Goal: Communication & Community: Participate in discussion

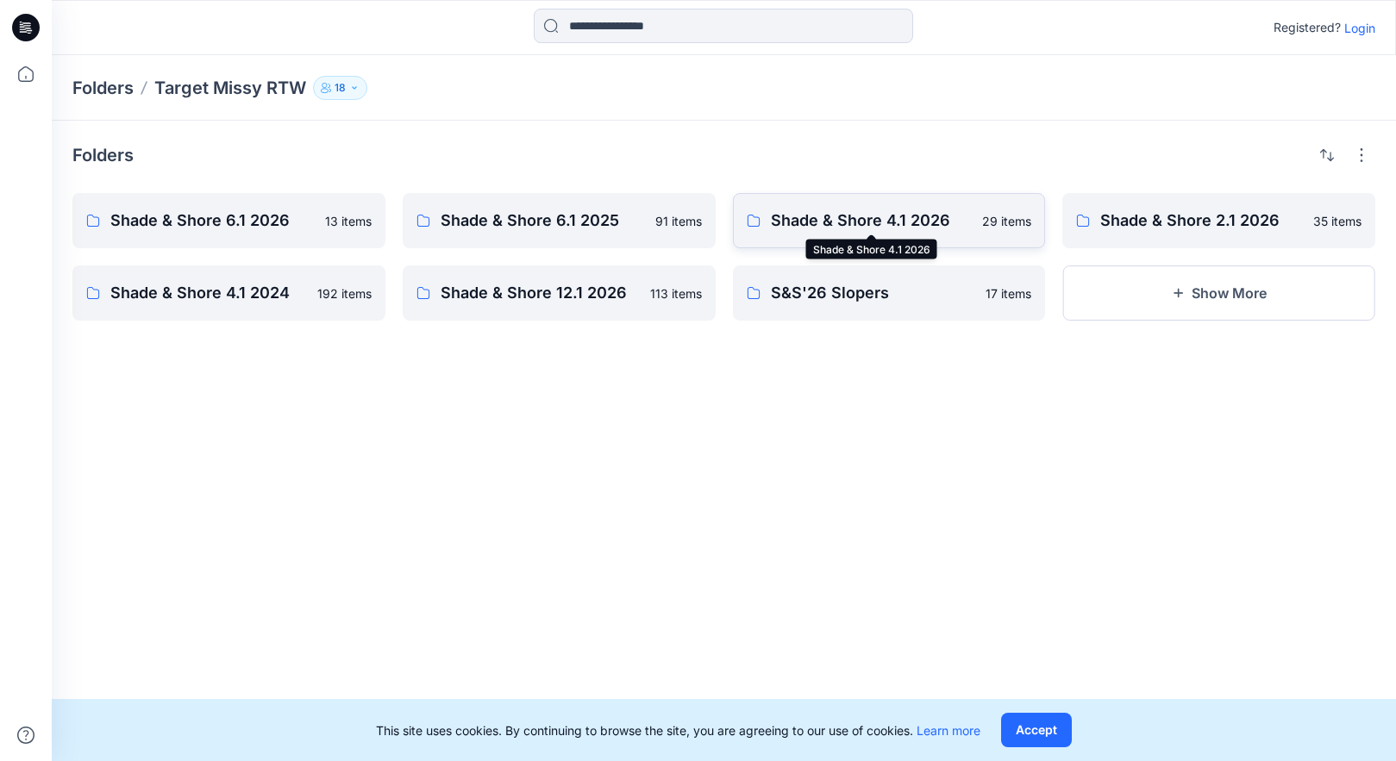
click at [895, 226] on p "Shade & Shore 4.1 2026" at bounding box center [872, 221] width 202 height 24
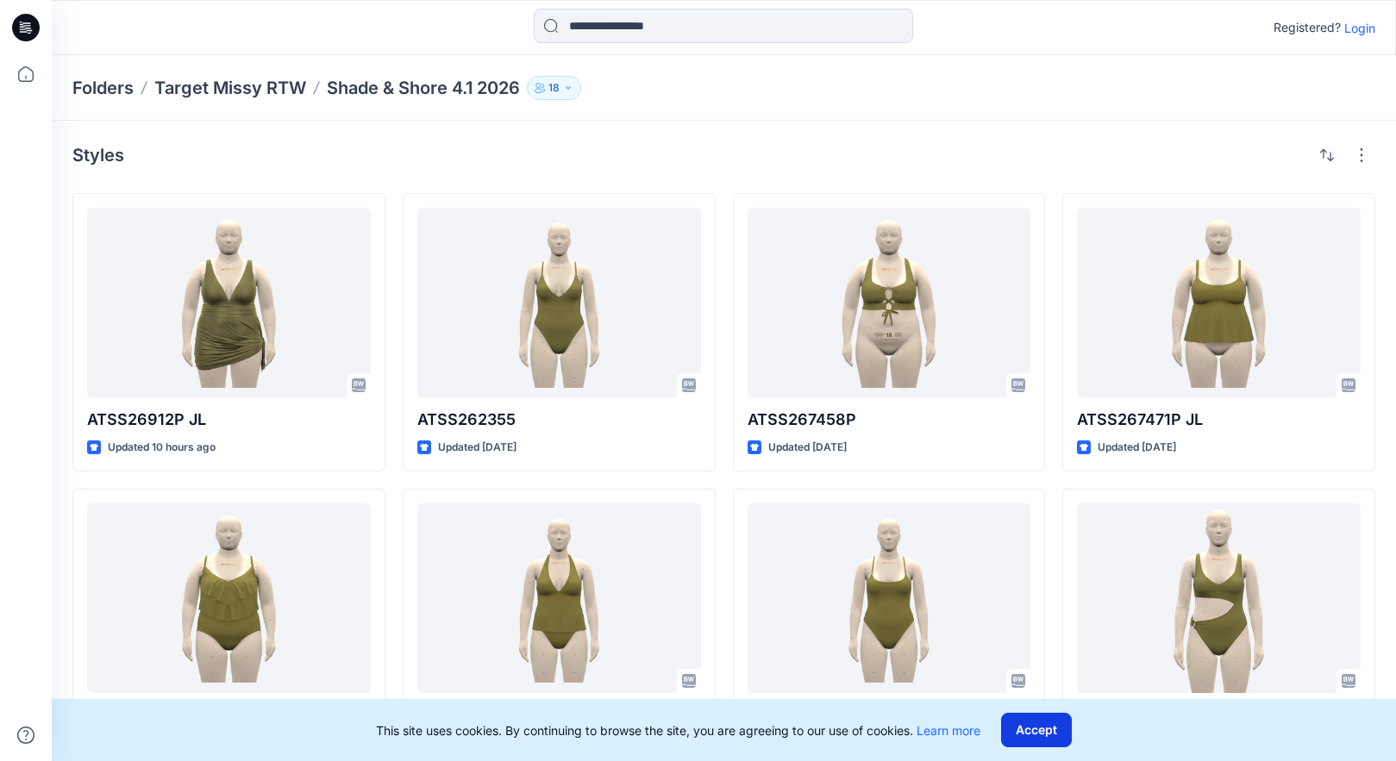
click at [1028, 738] on button "Accept" at bounding box center [1036, 730] width 71 height 34
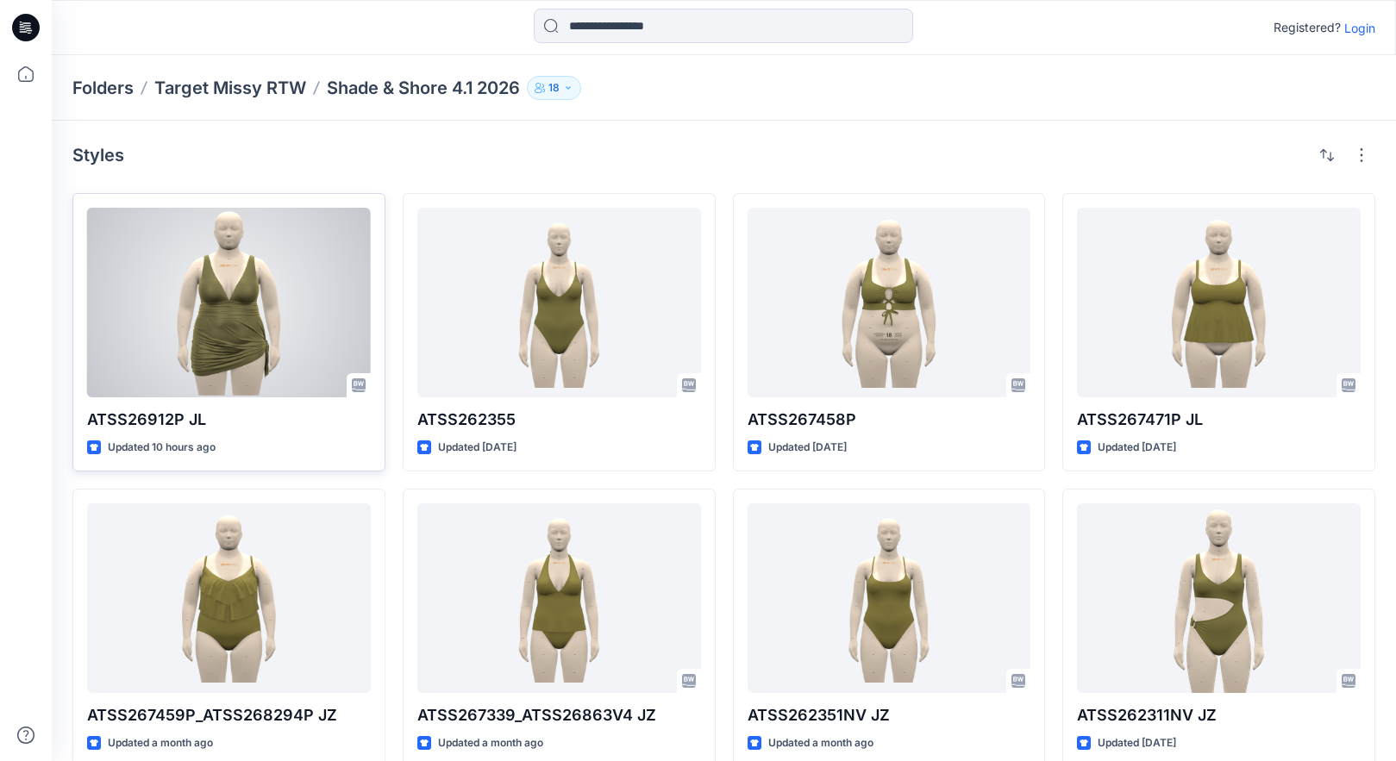
click at [278, 316] on div at bounding box center [229, 303] width 284 height 190
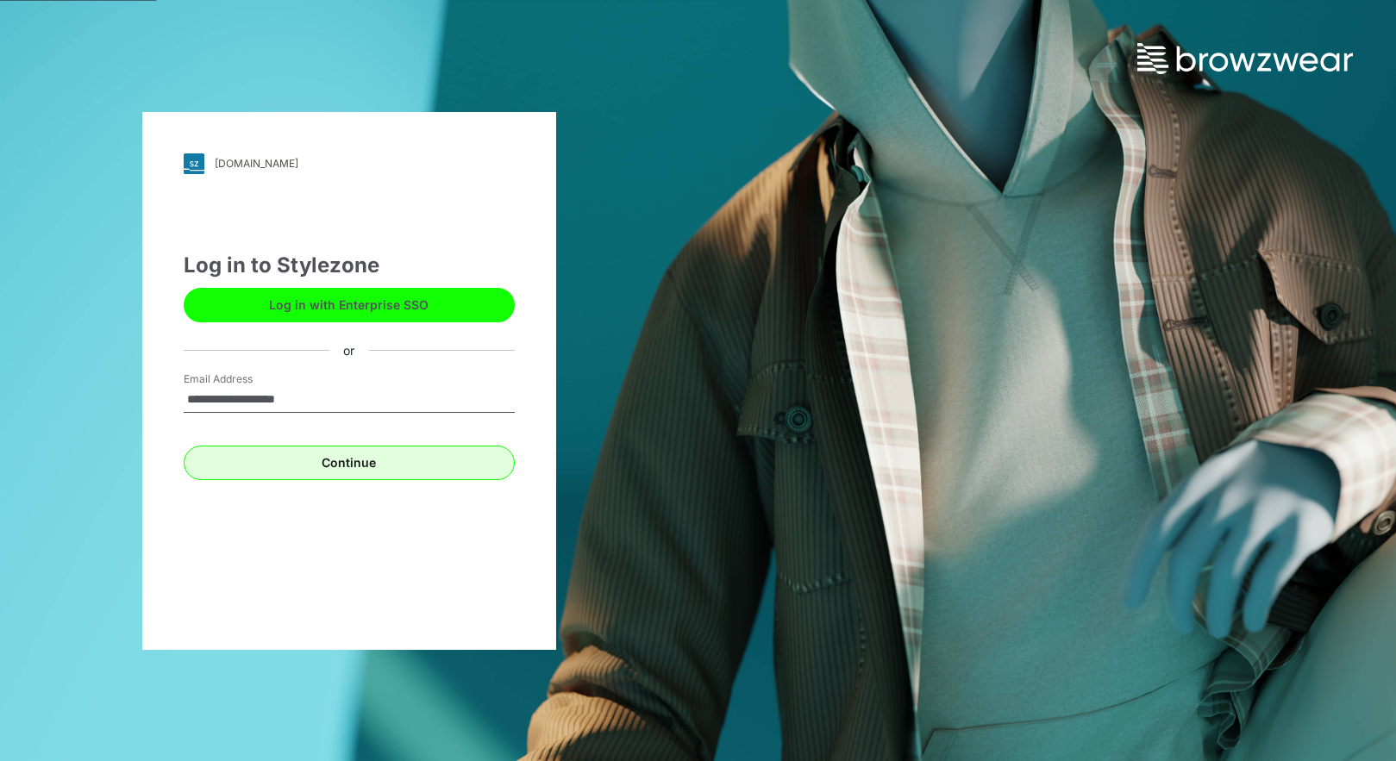
type input "**********"
click at [259, 466] on button "Continue" at bounding box center [349, 463] width 331 height 34
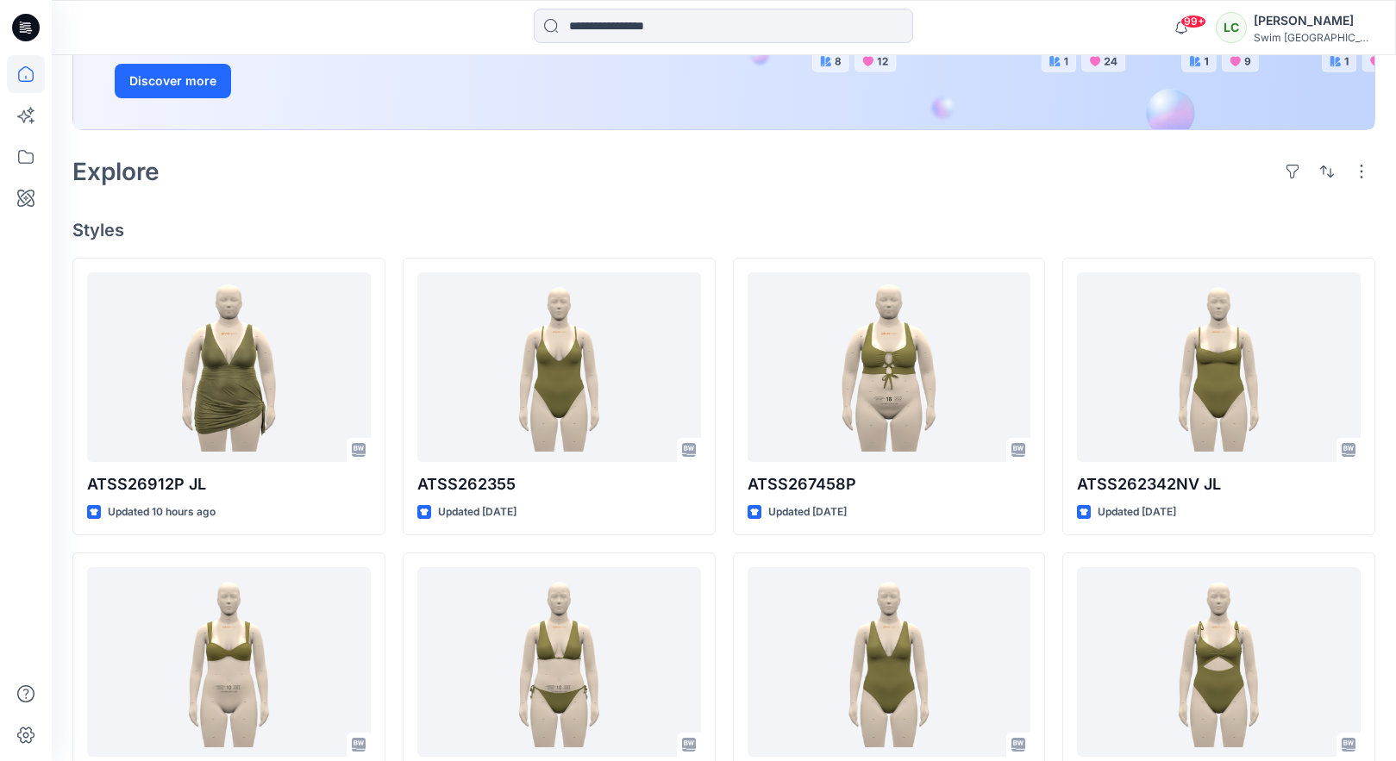
scroll to position [349, 0]
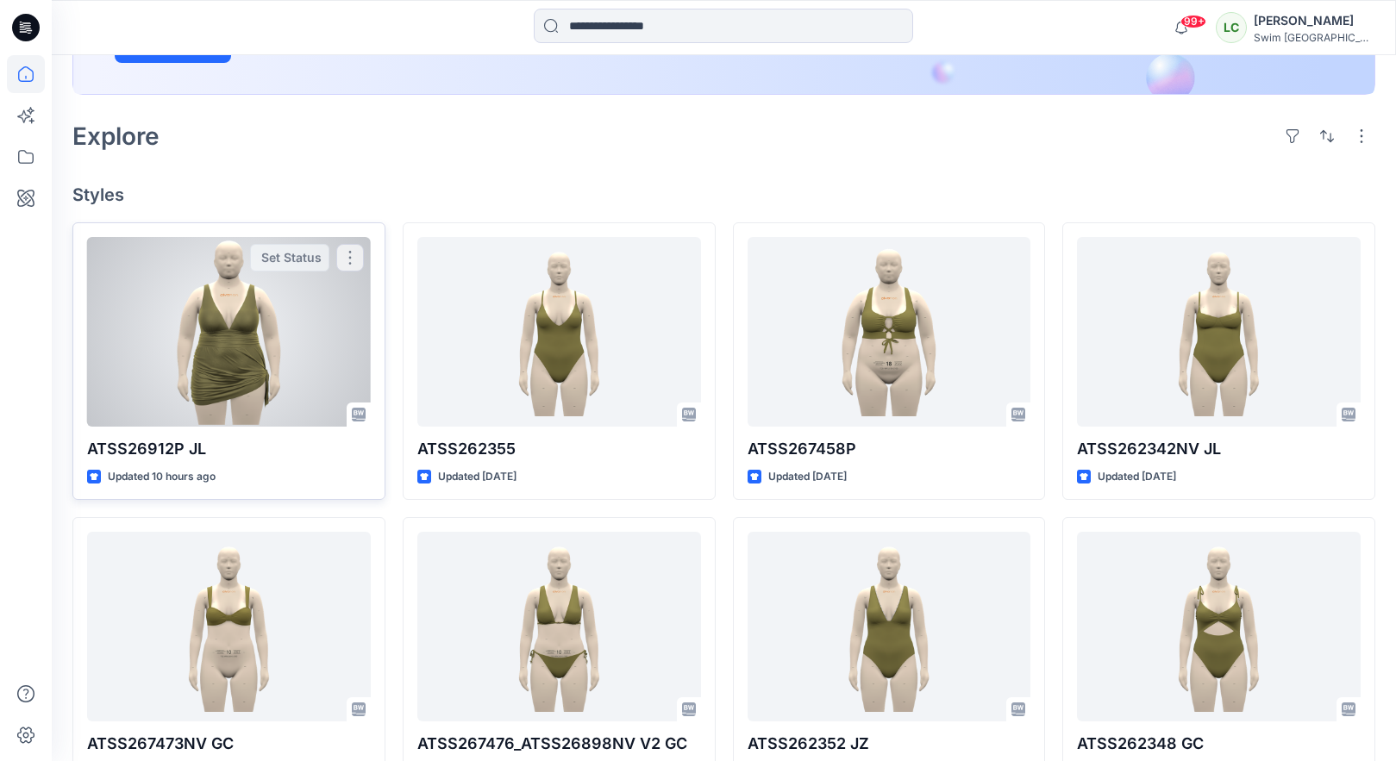
click at [234, 345] on div at bounding box center [229, 332] width 284 height 190
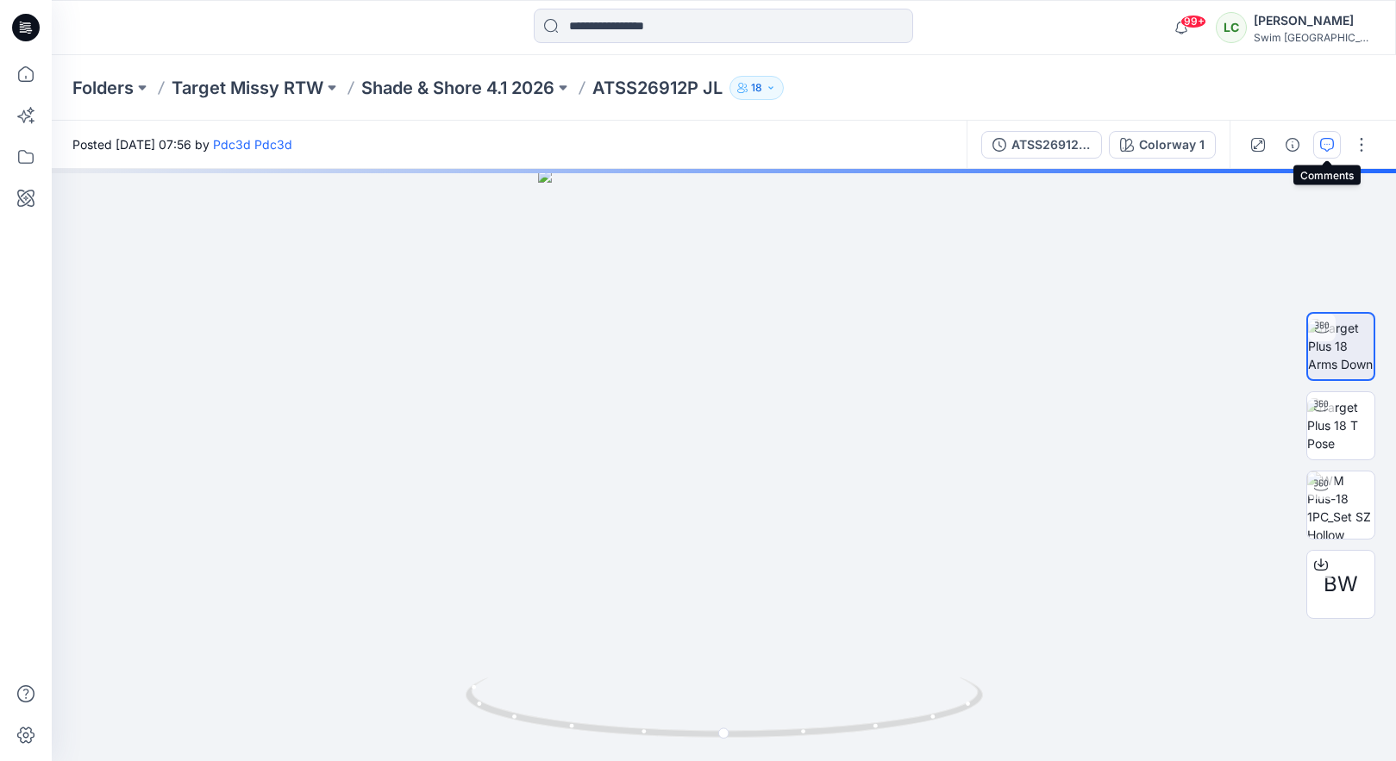
click at [1333, 138] on icon "button" at bounding box center [1327, 145] width 14 height 14
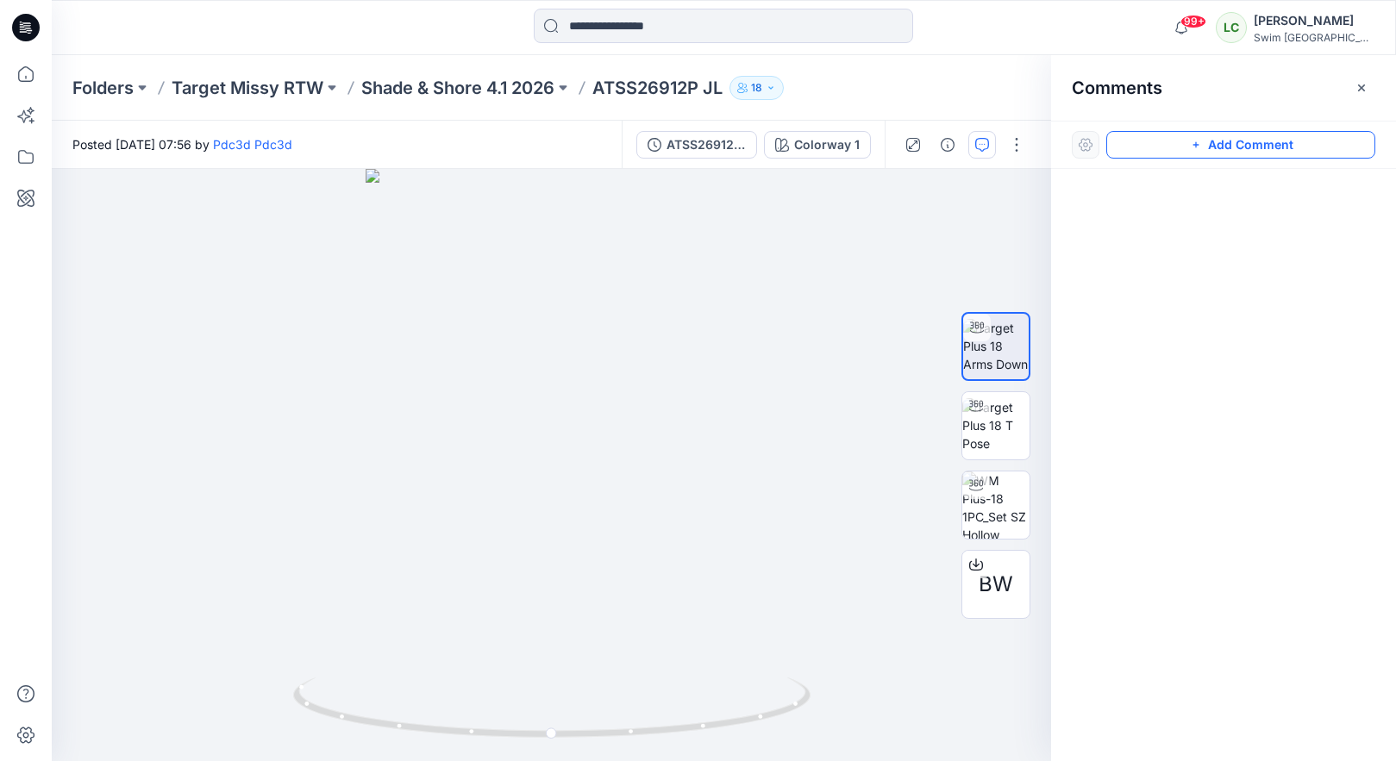
click at [1182, 142] on button "Add Comment" at bounding box center [1240, 145] width 269 height 28
click at [626, 315] on div "1" at bounding box center [551, 465] width 999 height 592
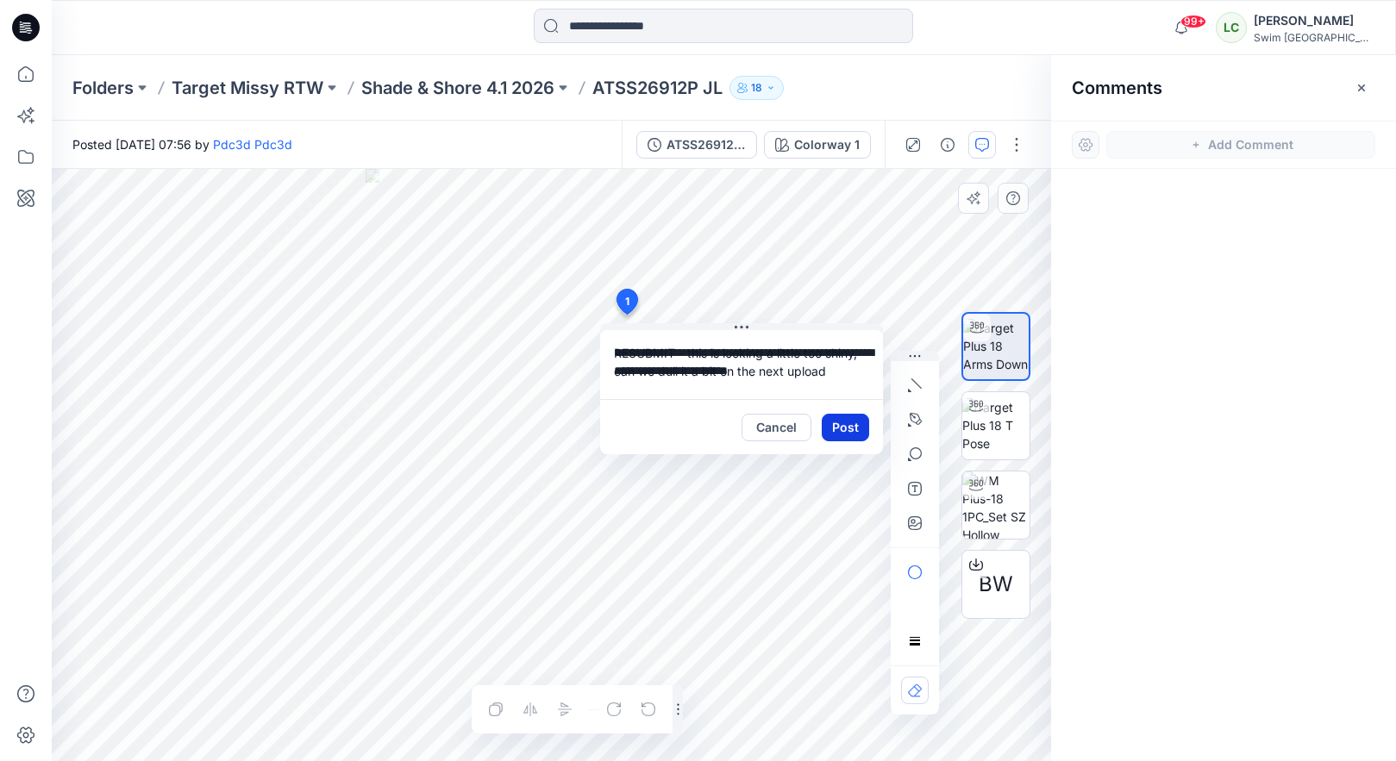
type textarea "**********"
click at [855, 437] on button "Post" at bounding box center [845, 428] width 47 height 28
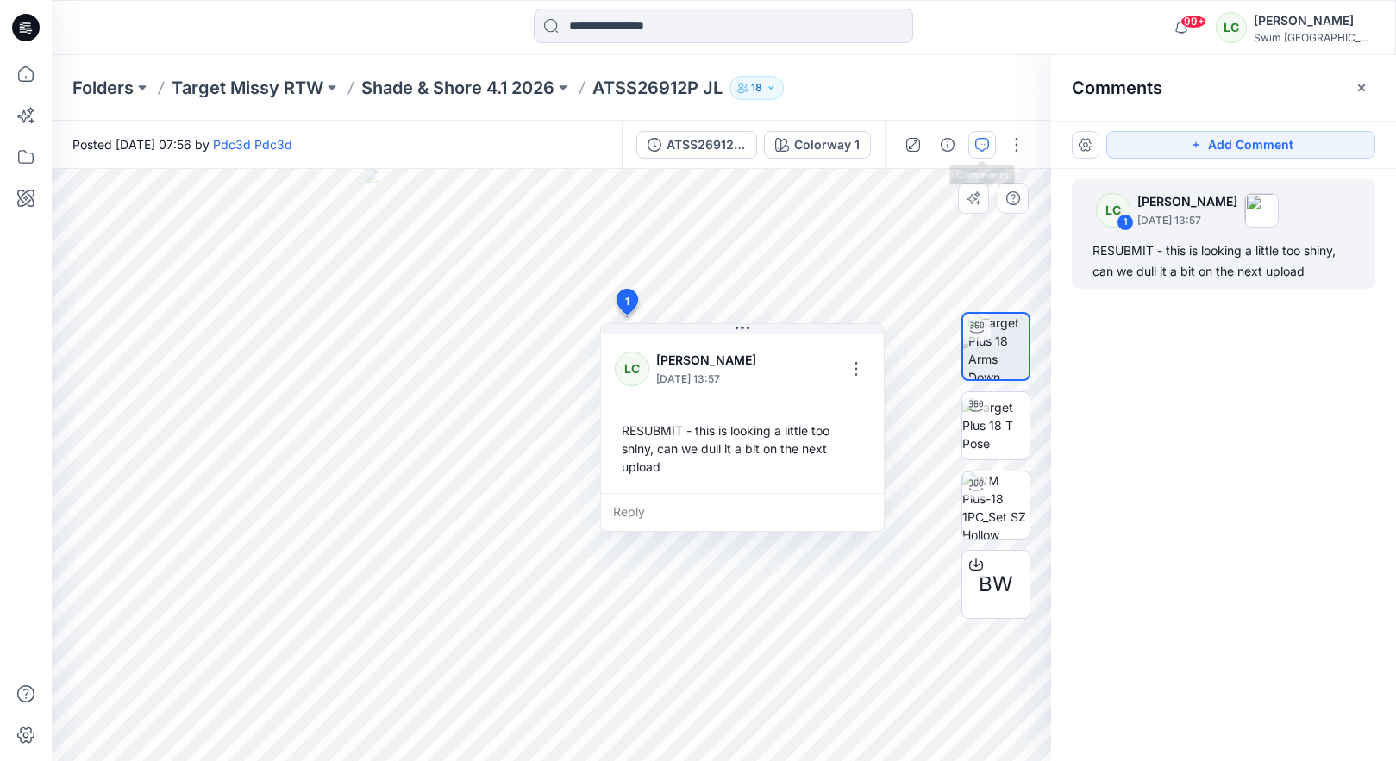
click at [985, 141] on icon "button" at bounding box center [982, 145] width 14 height 14
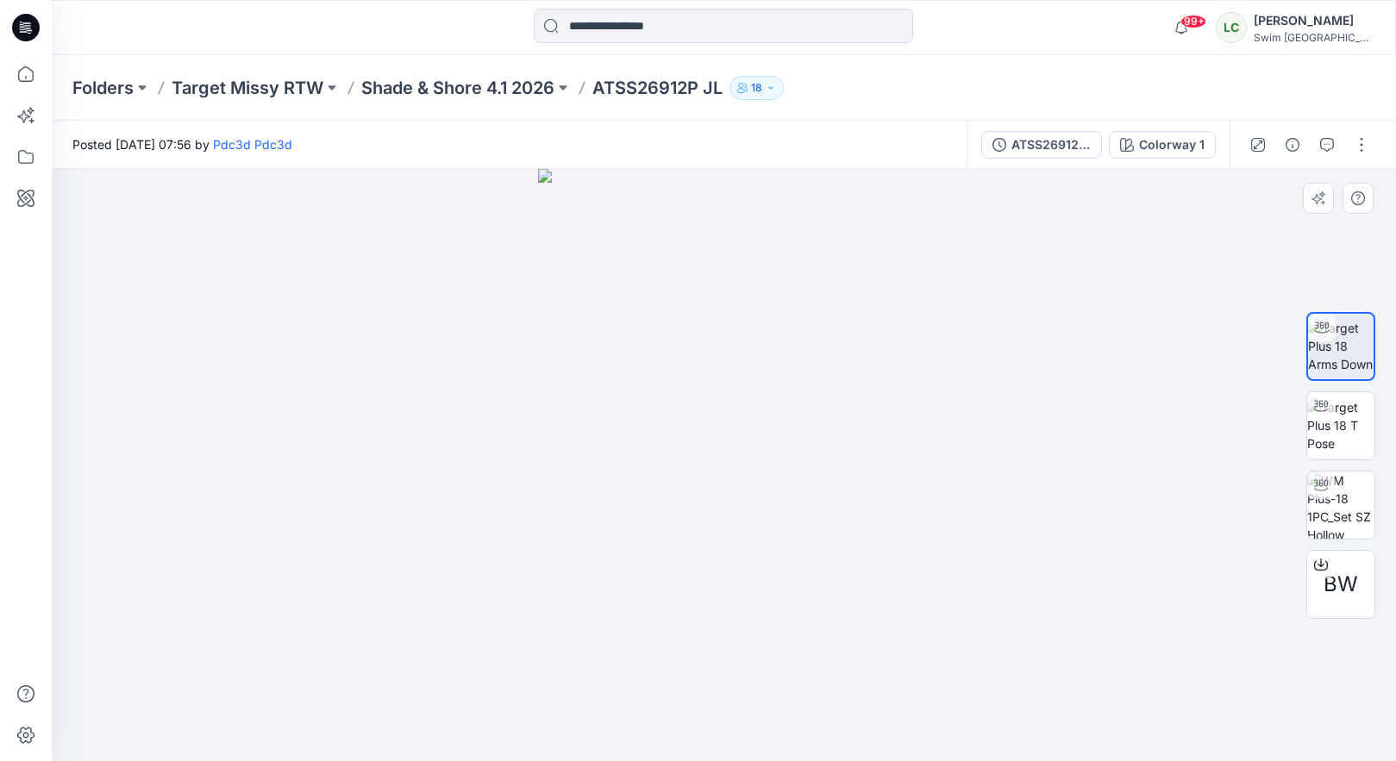
click at [616, 547] on img at bounding box center [724, 465] width 372 height 592
click at [1333, 149] on icon "button" at bounding box center [1327, 145] width 14 height 14
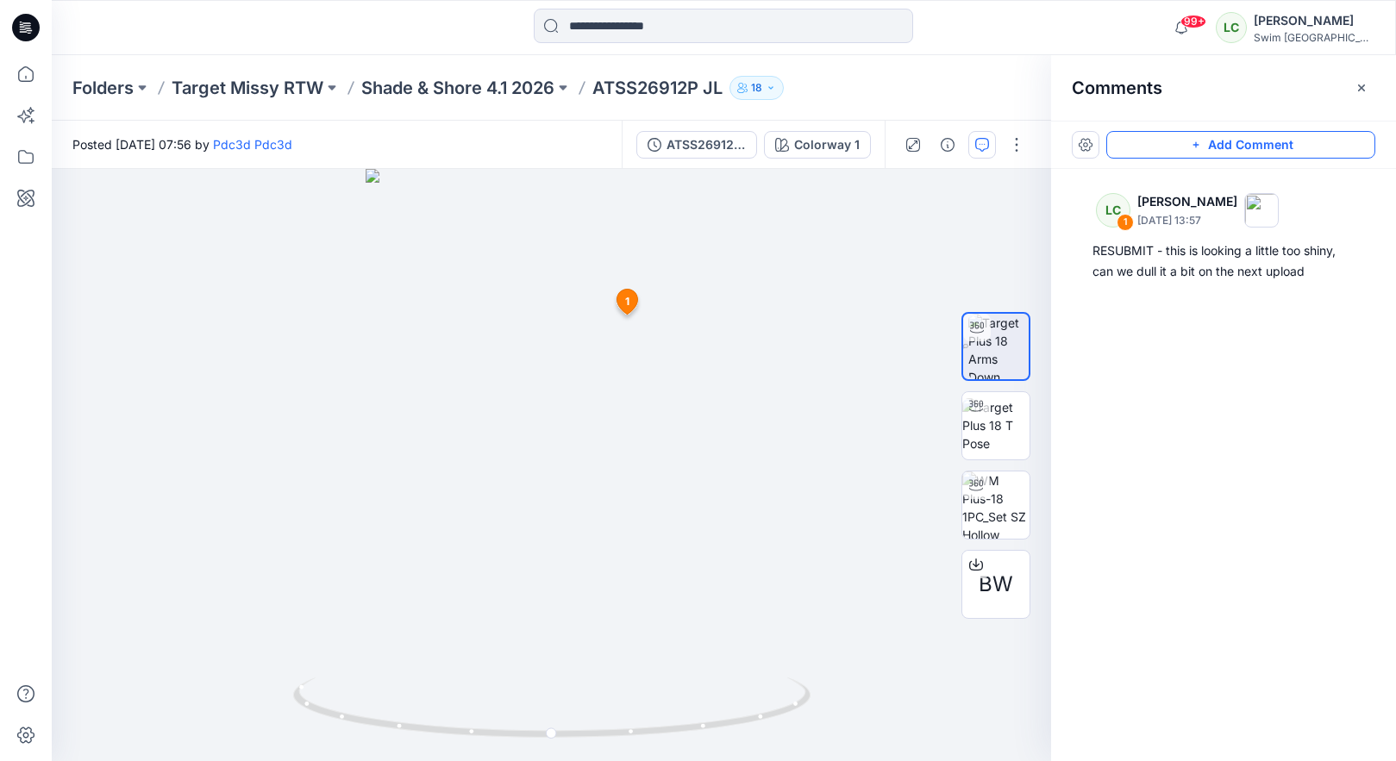
click at [1256, 147] on button "Add Comment" at bounding box center [1240, 145] width 269 height 28
click at [441, 550] on div "2 1 LC Lexie Capello September 25, 2025 13:57 RESUBMIT - this is looking a litt…" at bounding box center [551, 465] width 999 height 592
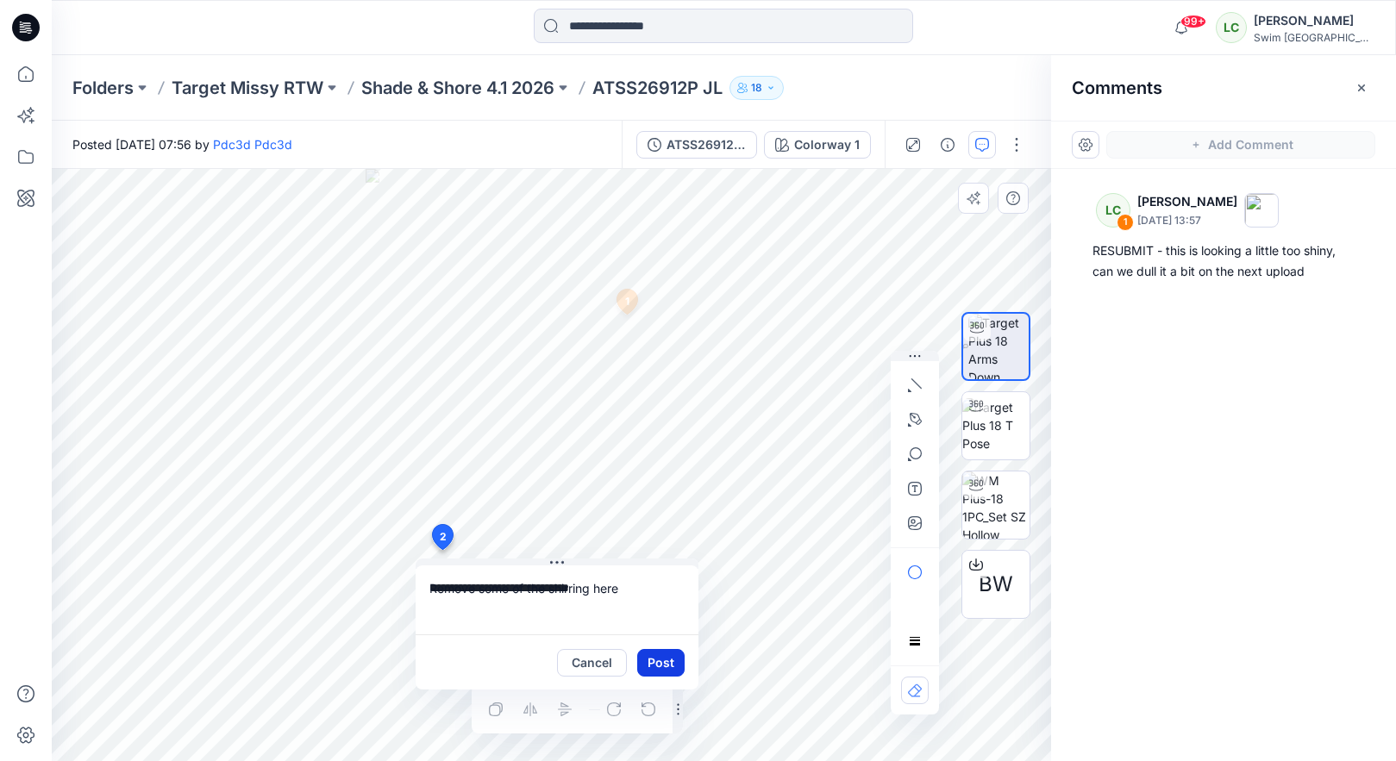
type textarea "**********"
click at [676, 665] on button "Post" at bounding box center [660, 663] width 47 height 28
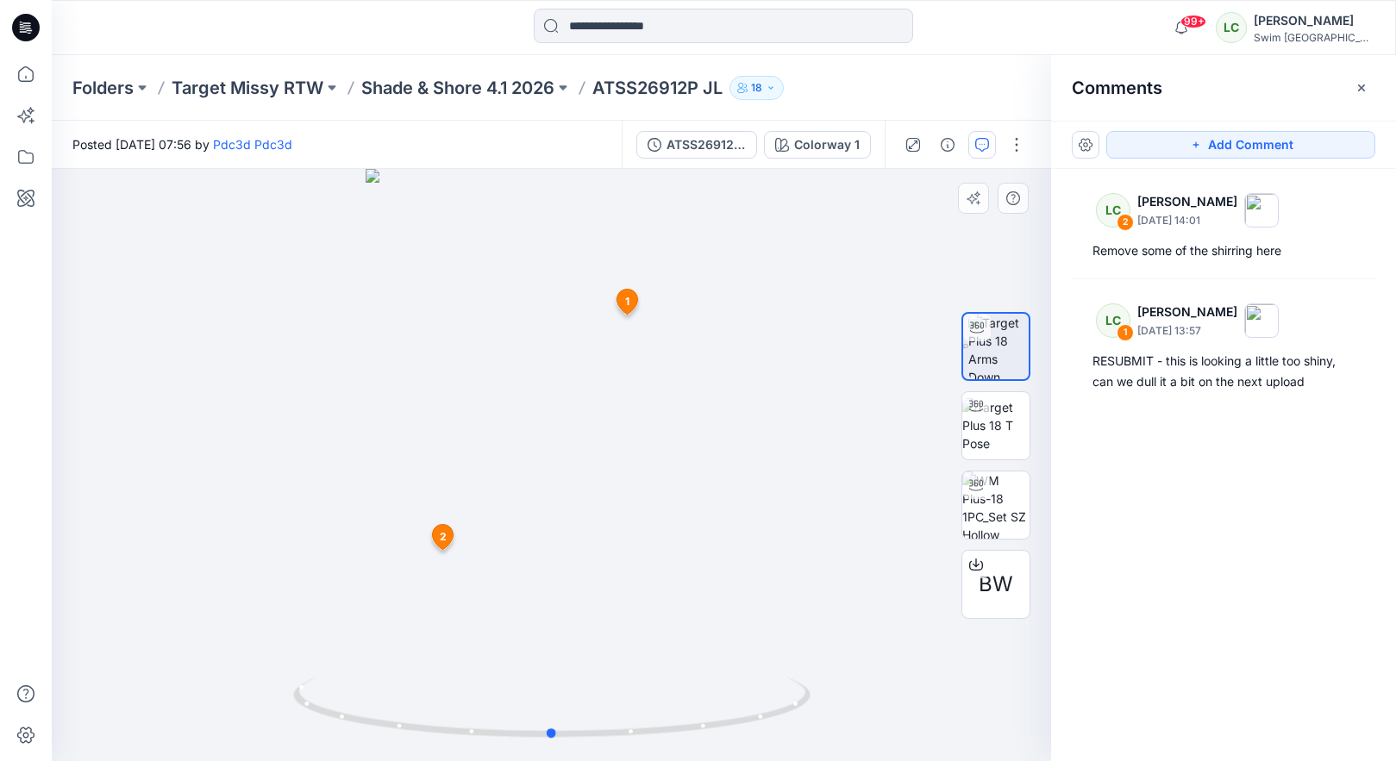
click at [592, 640] on div at bounding box center [551, 465] width 999 height 592
click at [1152, 145] on button "Add Comment" at bounding box center [1240, 145] width 269 height 28
click at [553, 536] on div "3 1 LC Lexie Capello September 25, 2025 13:57 RESUBMIT - this is looking a litt…" at bounding box center [551, 465] width 999 height 592
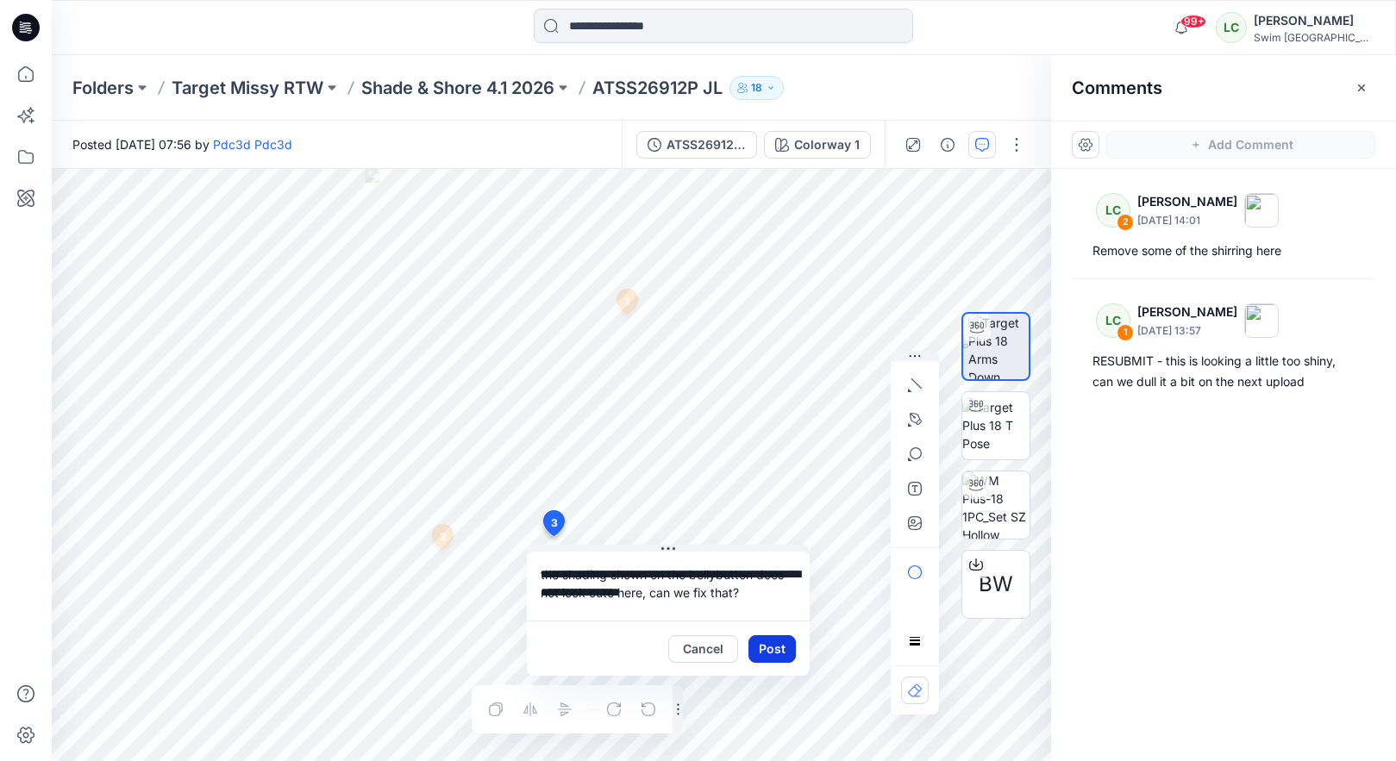
type textarea "**********"
click at [776, 654] on button "Post" at bounding box center [771, 649] width 47 height 28
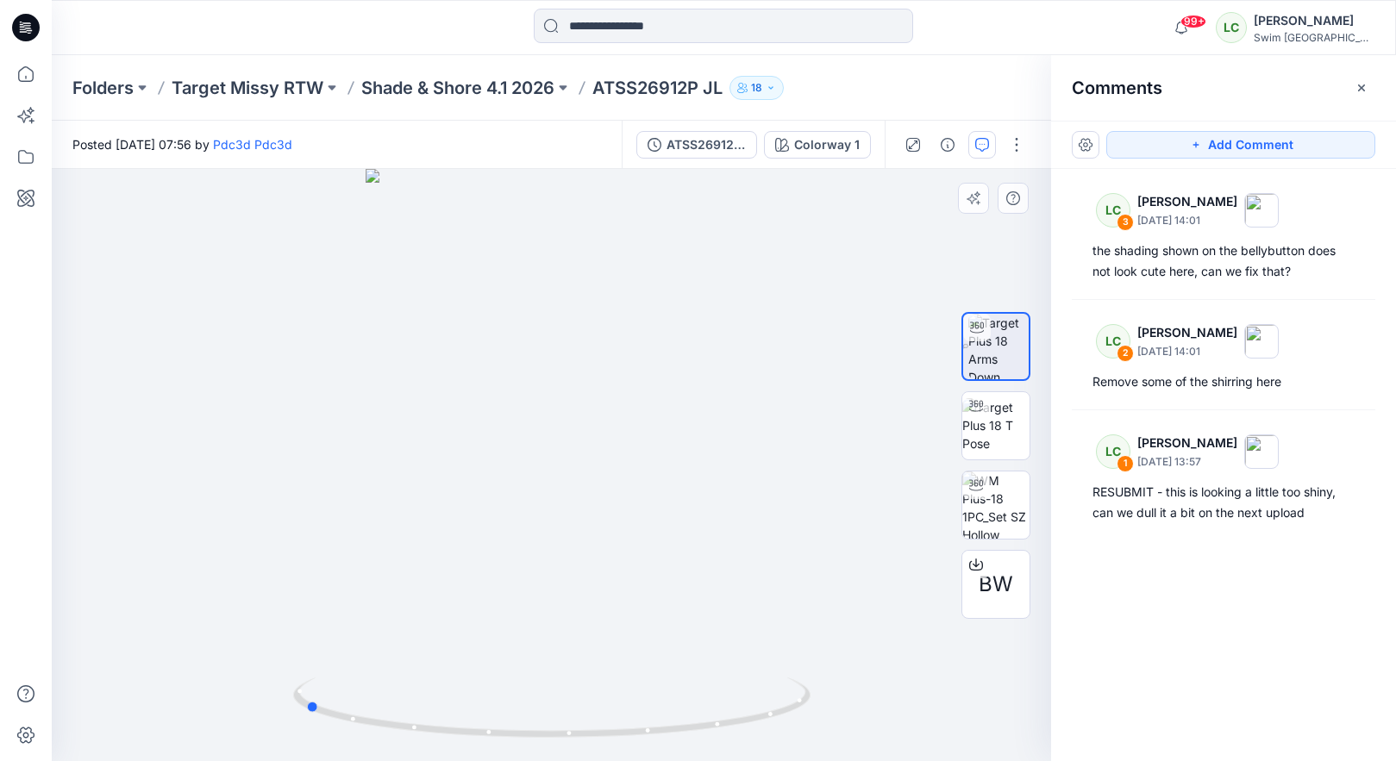
drag, startPoint x: 574, startPoint y: 492, endPoint x: 844, endPoint y: 471, distance: 270.7
click at [844, 471] on div at bounding box center [551, 465] width 999 height 592
